Goal: Find specific page/section: Find specific page/section

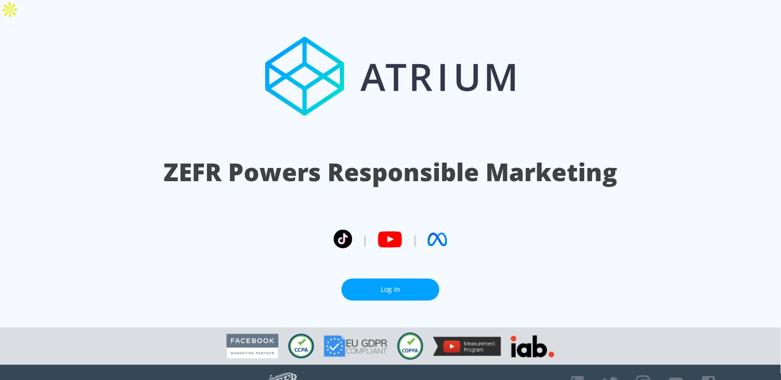
click at [416, 278] on link "Log In" at bounding box center [390, 289] width 98 height 22
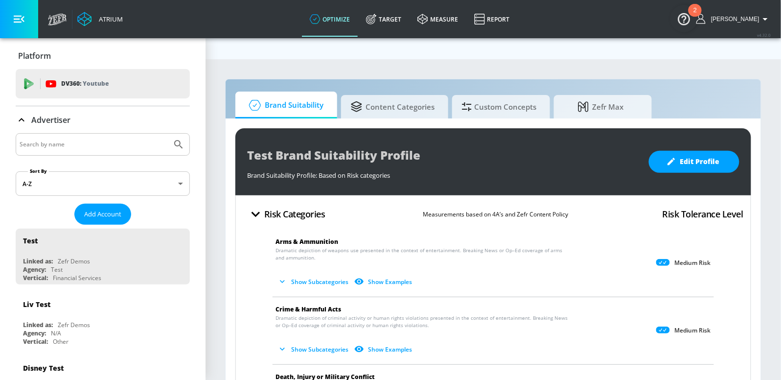
click at [39, 147] on input "Search by name" at bounding box center [94, 144] width 148 height 13
type input "sgrindle"
click at [168, 134] on button "Submit Search" at bounding box center [179, 145] width 22 height 22
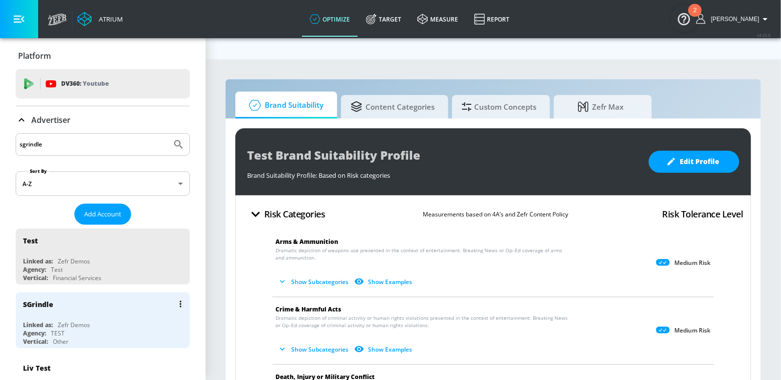
click at [60, 306] on div "SGrindle" at bounding box center [105, 303] width 164 height 23
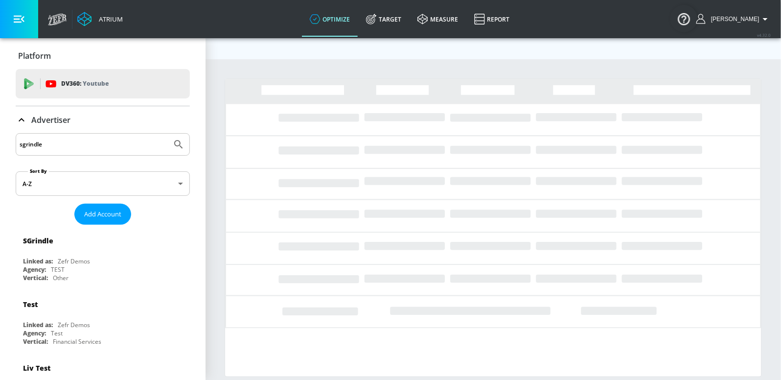
click at [21, 23] on icon "button" at bounding box center [19, 19] width 11 height 11
